Goal: Task Accomplishment & Management: Manage account settings

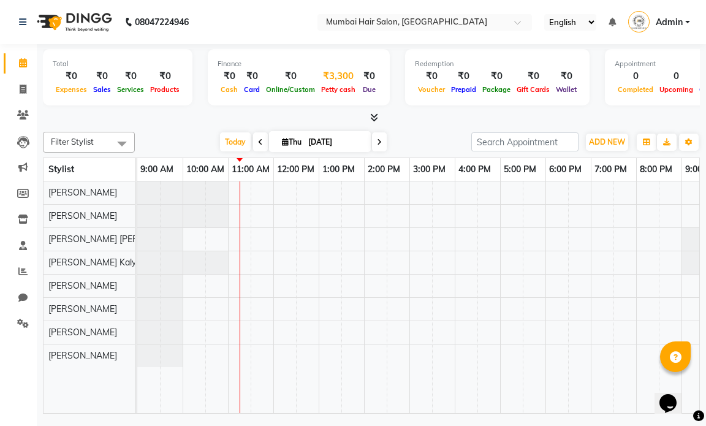
click at [329, 85] on div "Petty cash" at bounding box center [338, 89] width 40 height 13
click at [336, 86] on span "Petty cash" at bounding box center [338, 89] width 40 height 9
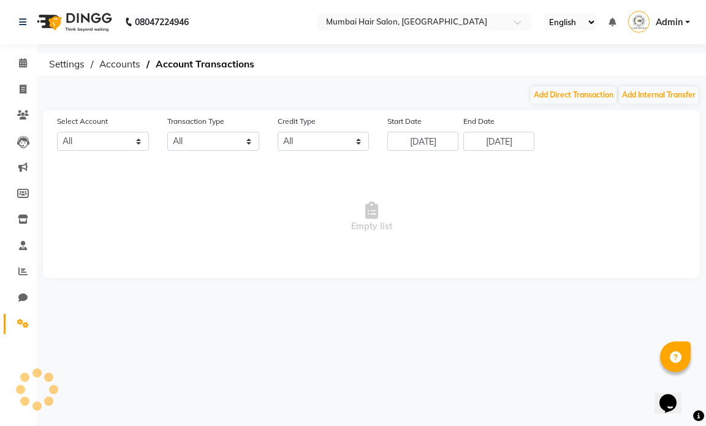
select select "6600"
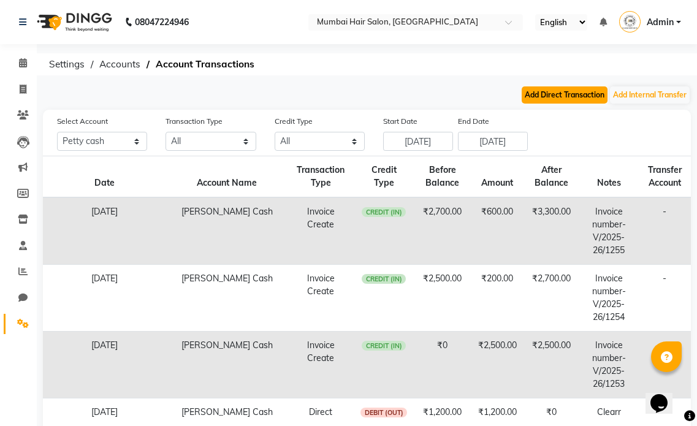
click at [567, 94] on button "Add Direct Transaction" at bounding box center [565, 94] width 86 height 17
select select "direct"
select select "6600"
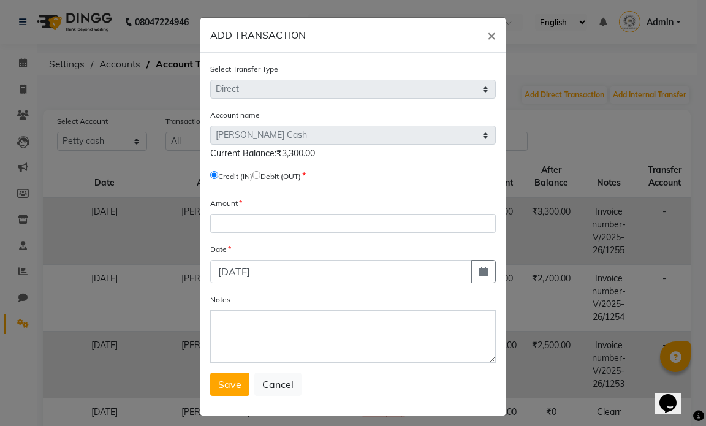
click at [259, 179] on span "Debit (OUT)" at bounding box center [277, 175] width 48 height 11
click at [259, 177] on span "Debit (OUT)" at bounding box center [277, 175] width 48 height 11
click at [269, 174] on label "Debit (OUT)" at bounding box center [281, 176] width 40 height 11
click at [261, 175] on input "radio" at bounding box center [257, 175] width 8 height 8
radio input "true"
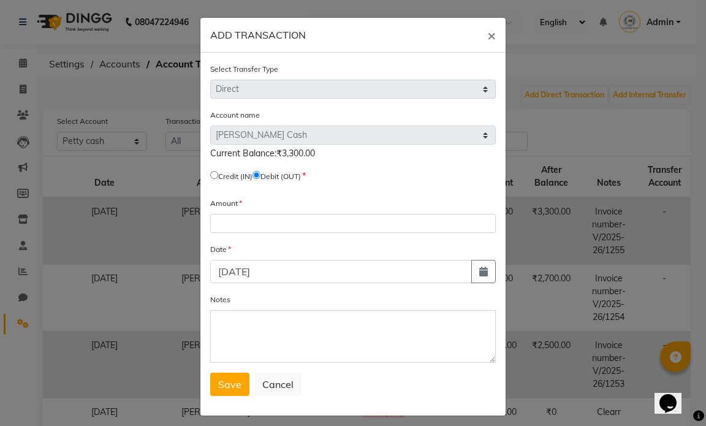
click at [260, 213] on div "Amount" at bounding box center [353, 215] width 286 height 36
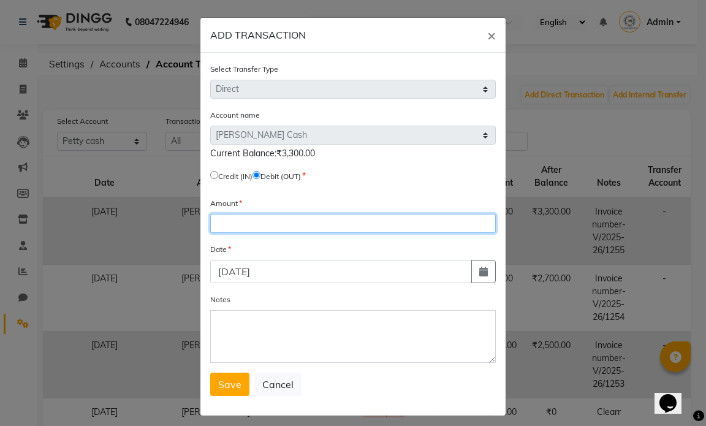
click at [264, 218] on input "number" at bounding box center [353, 223] width 286 height 19
type input "0"
type input "3300"
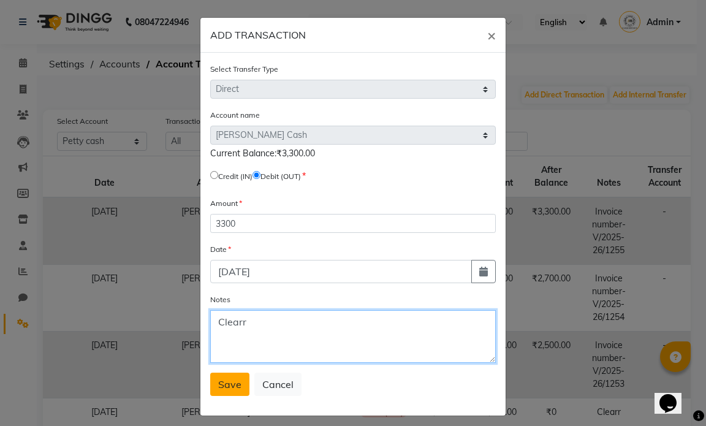
type textarea "Clearr"
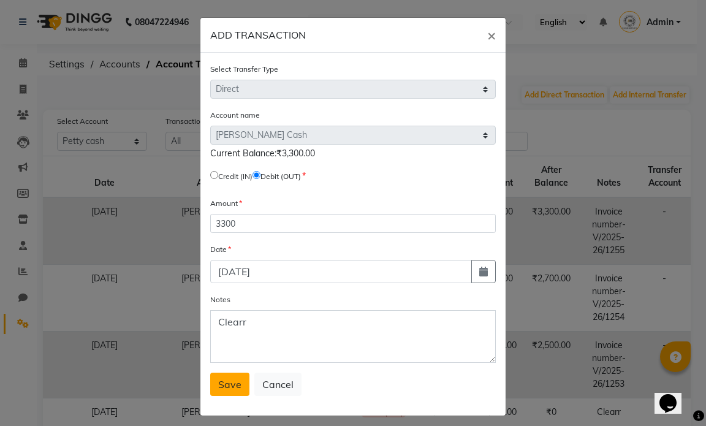
click at [222, 390] on span "Save" at bounding box center [229, 384] width 23 height 12
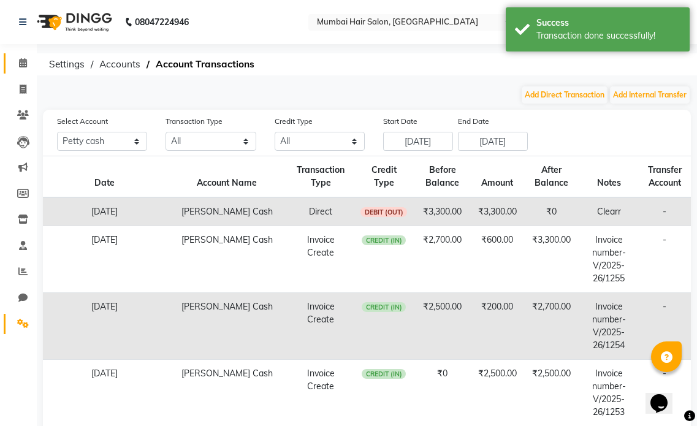
click at [26, 59] on icon at bounding box center [23, 62] width 8 height 9
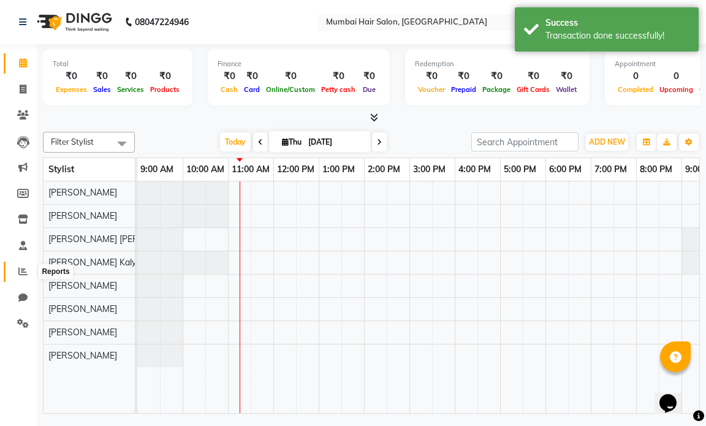
click at [19, 272] on icon at bounding box center [22, 271] width 9 height 9
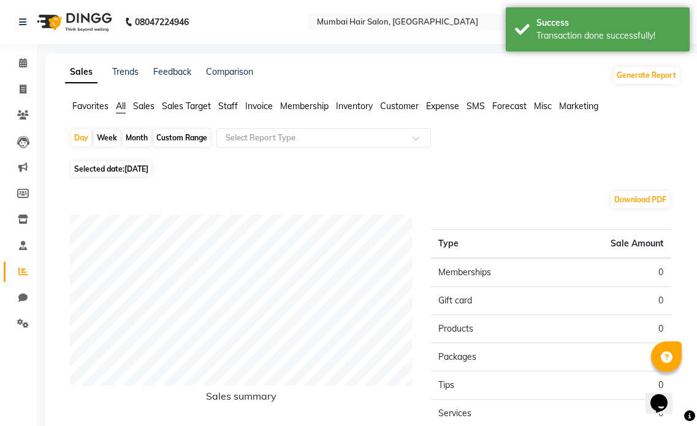
click at [137, 139] on div "Month" at bounding box center [137, 137] width 28 height 17
select select "9"
select select "2025"
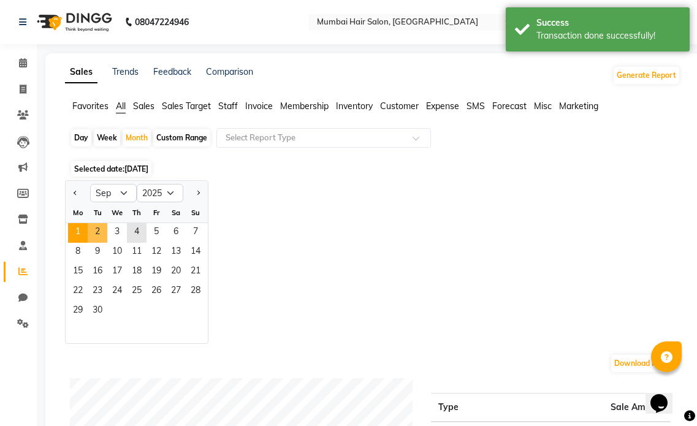
click at [85, 229] on span "1" at bounding box center [78, 233] width 20 height 20
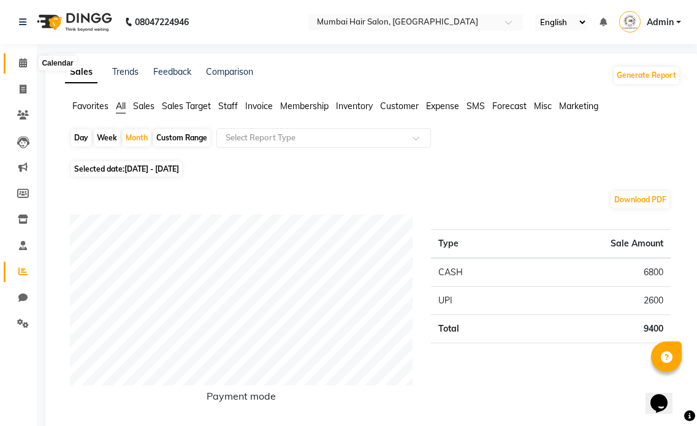
click at [18, 69] on span at bounding box center [22, 63] width 21 height 14
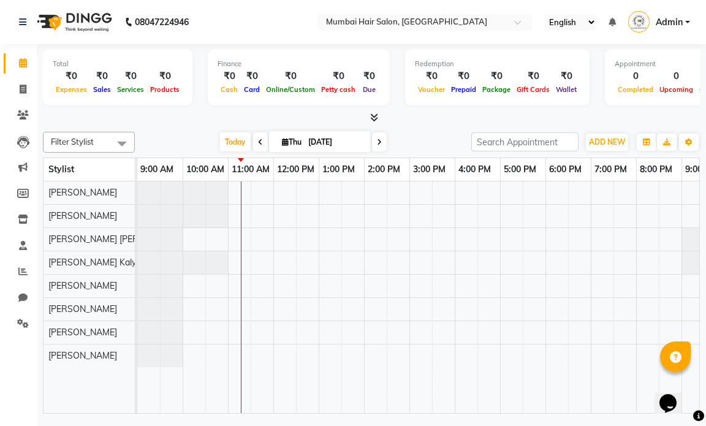
click at [294, 145] on span "Thu" at bounding box center [292, 141] width 26 height 9
select select "9"
select select "2025"
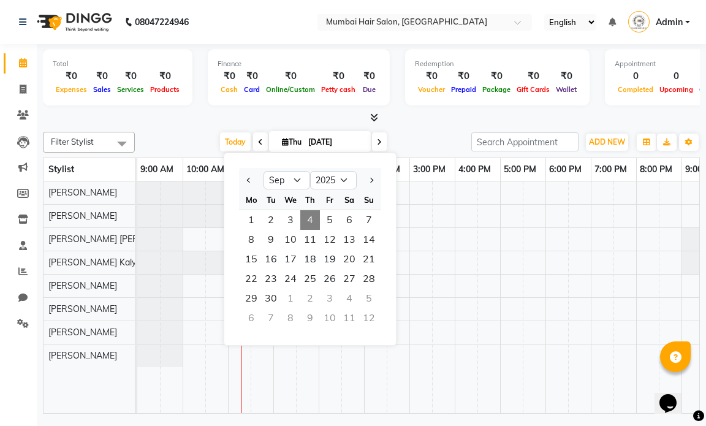
click at [328, 123] on div at bounding box center [371, 118] width 657 height 13
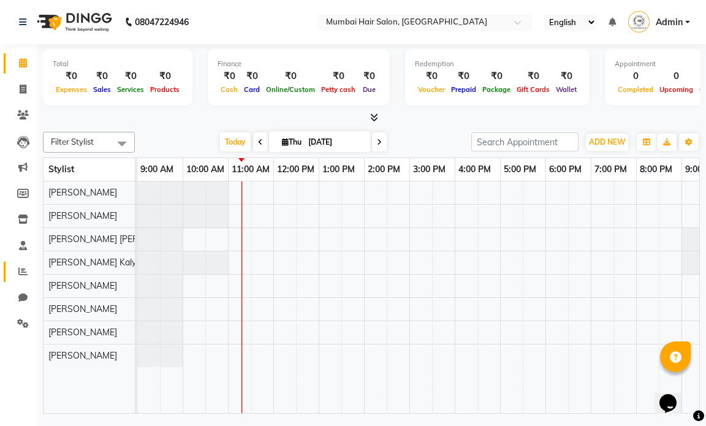
click at [28, 273] on span at bounding box center [22, 272] width 21 height 14
click at [27, 273] on icon at bounding box center [22, 271] width 9 height 9
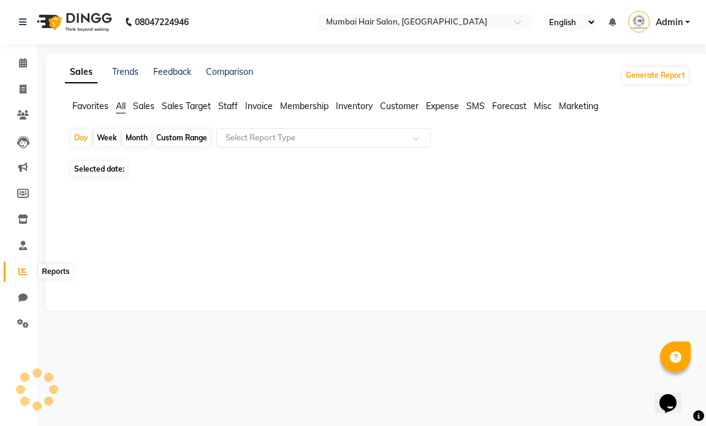
click at [24, 272] on icon at bounding box center [22, 271] width 9 height 9
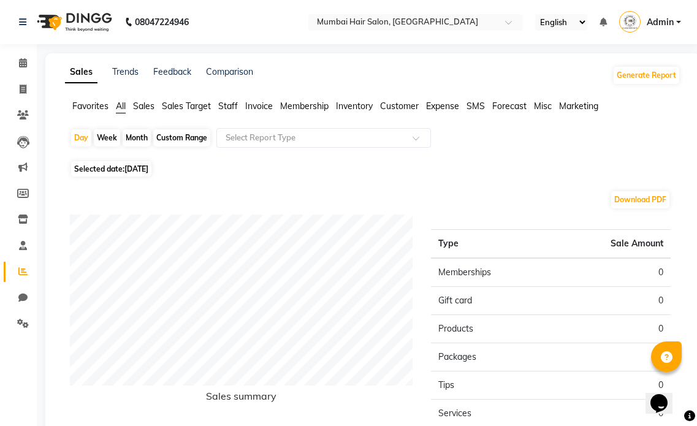
click at [134, 140] on div "Month" at bounding box center [137, 137] width 28 height 17
select select "9"
select select "2025"
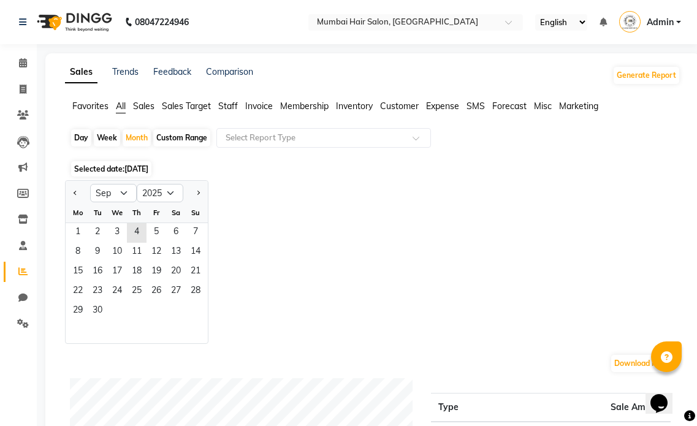
click at [86, 133] on div "Day" at bounding box center [81, 137] width 20 height 17
select select "9"
select select "2025"
click at [118, 230] on span "3" at bounding box center [117, 233] width 20 height 20
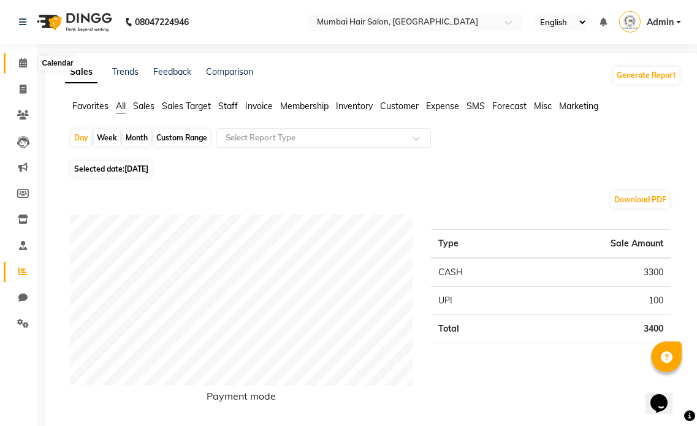
click at [19, 63] on icon at bounding box center [23, 62] width 8 height 9
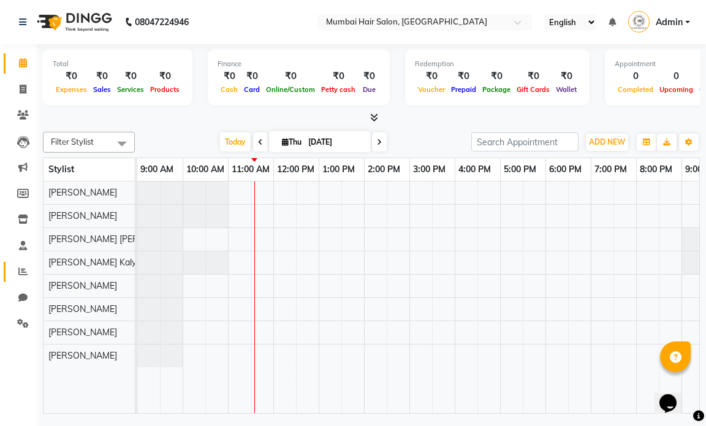
click at [27, 280] on link "Reports" at bounding box center [18, 272] width 29 height 20
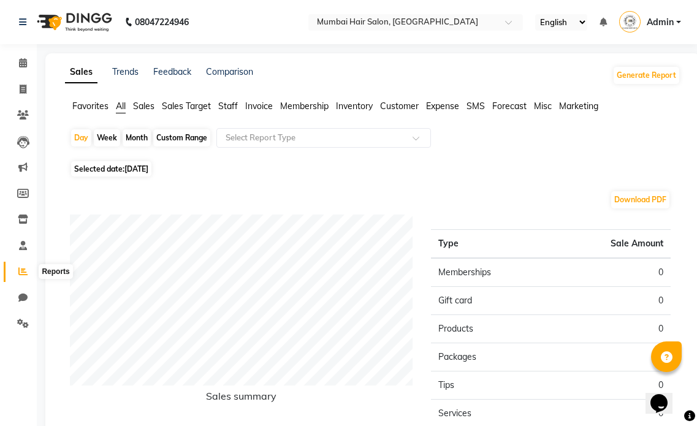
click at [20, 273] on icon at bounding box center [22, 271] width 9 height 9
click at [22, 58] on span at bounding box center [22, 63] width 21 height 14
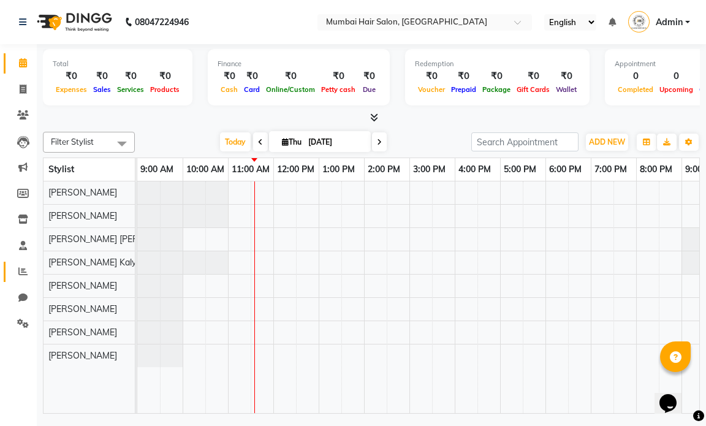
click at [25, 271] on icon at bounding box center [22, 271] width 9 height 9
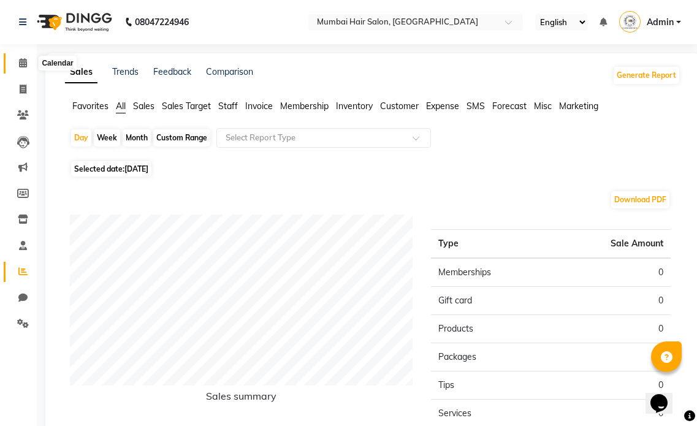
click at [15, 64] on span at bounding box center [22, 63] width 21 height 14
